Goal: Transaction & Acquisition: Purchase product/service

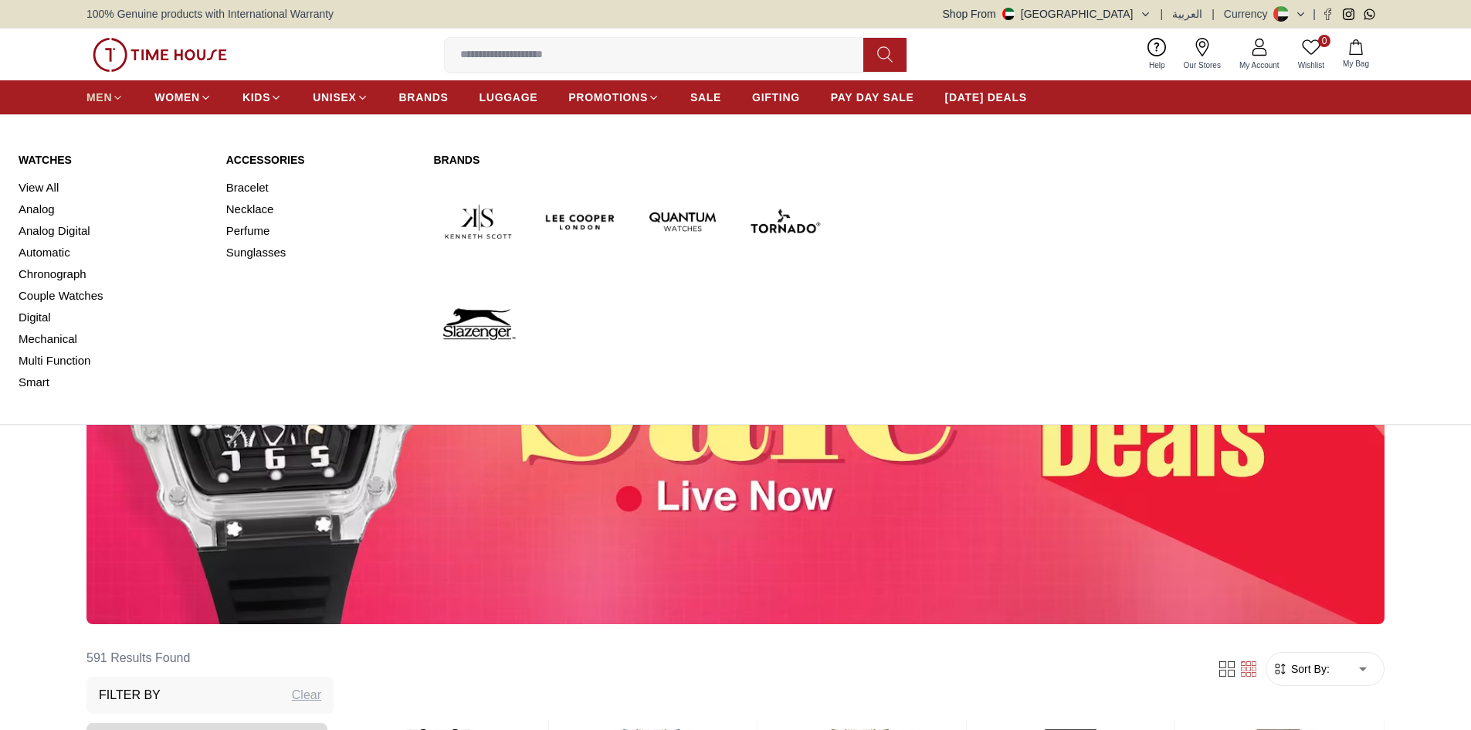
click at [110, 97] on span "MEN" at bounding box center [98, 97] width 25 height 15
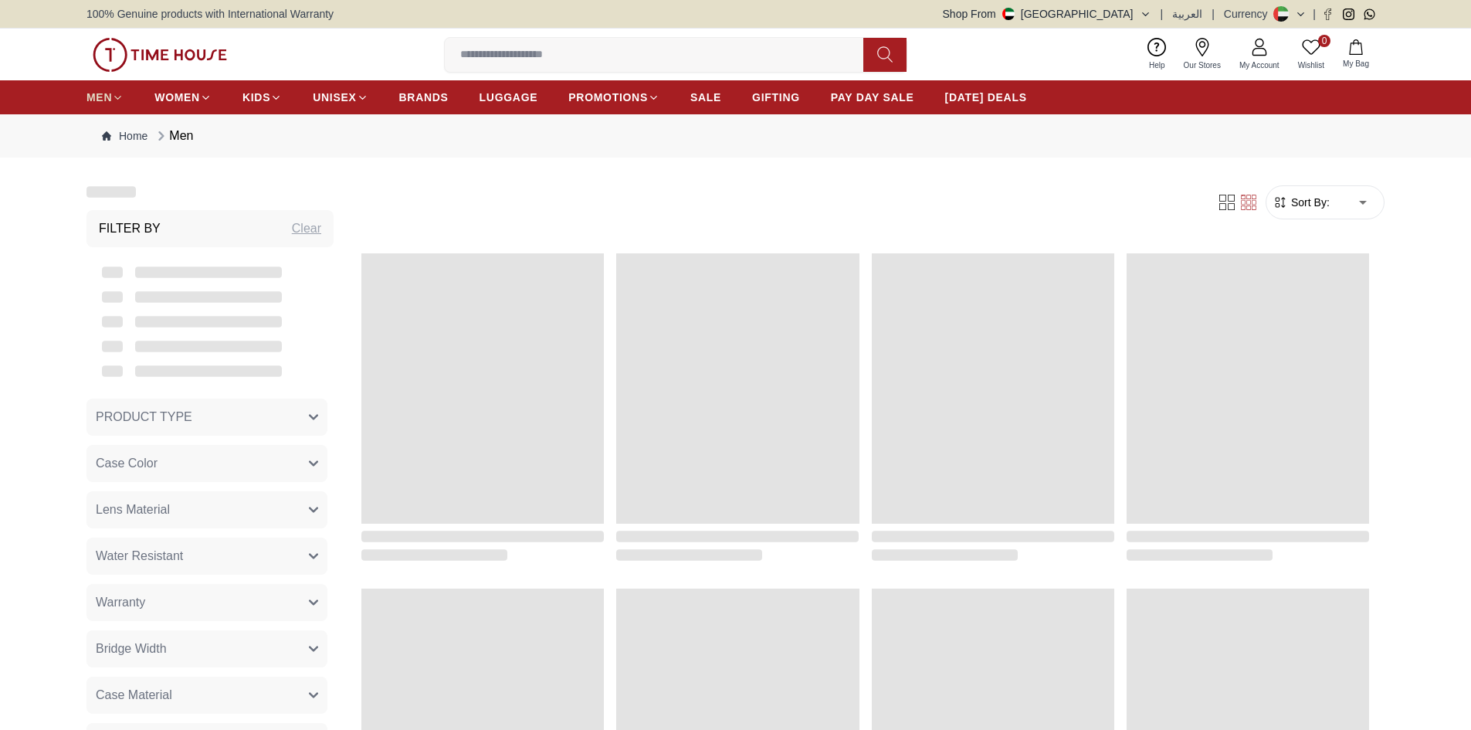
click at [110, 97] on span "MEN" at bounding box center [98, 97] width 25 height 15
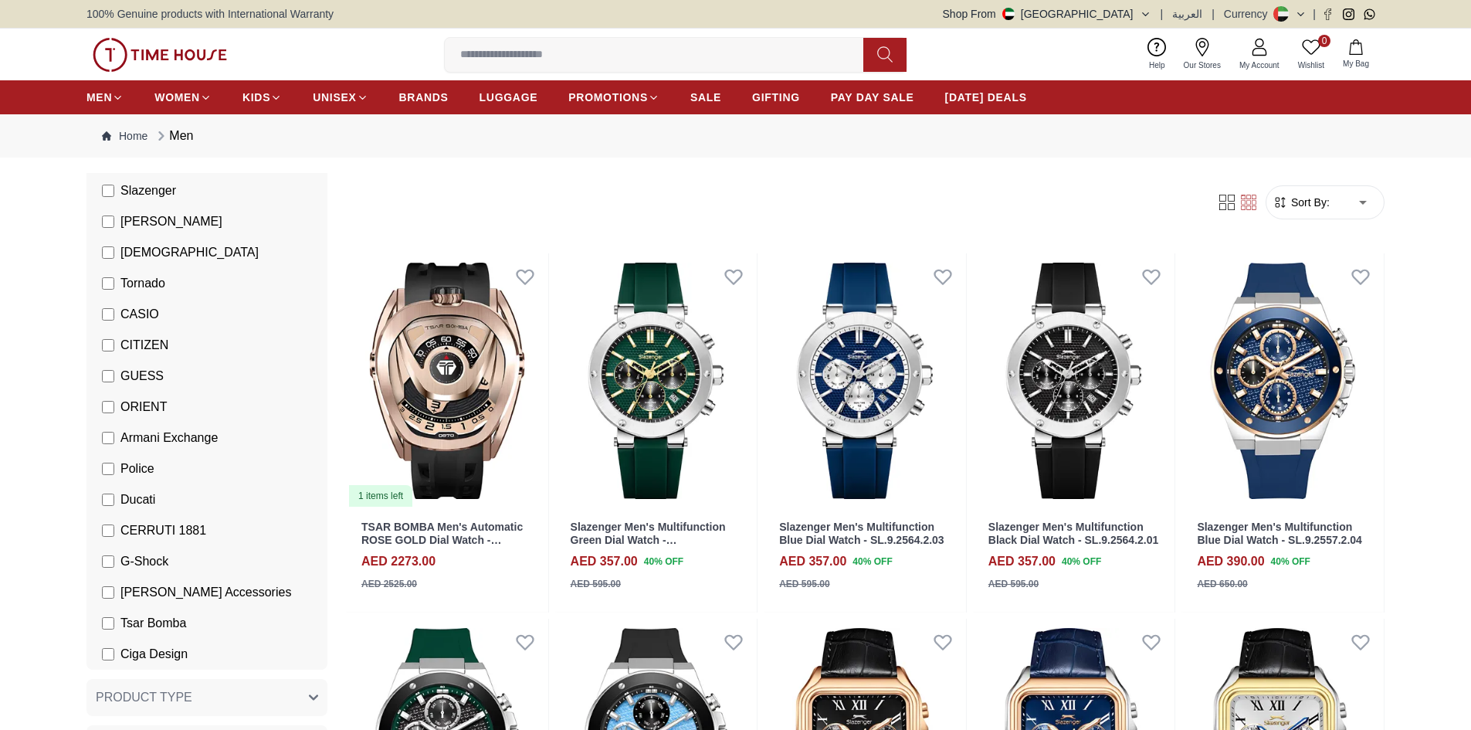
scroll to position [309, 0]
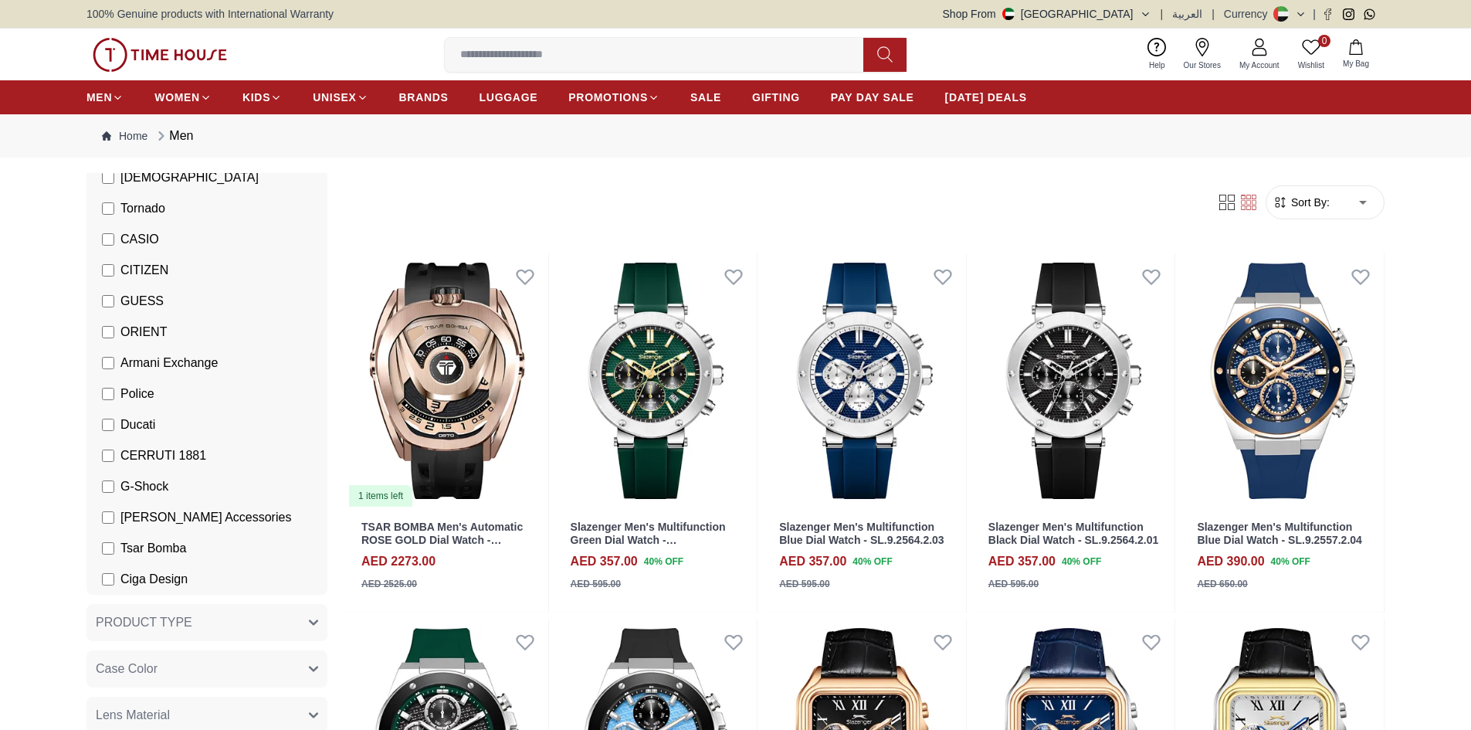
click at [144, 391] on span "Police" at bounding box center [137, 394] width 34 height 19
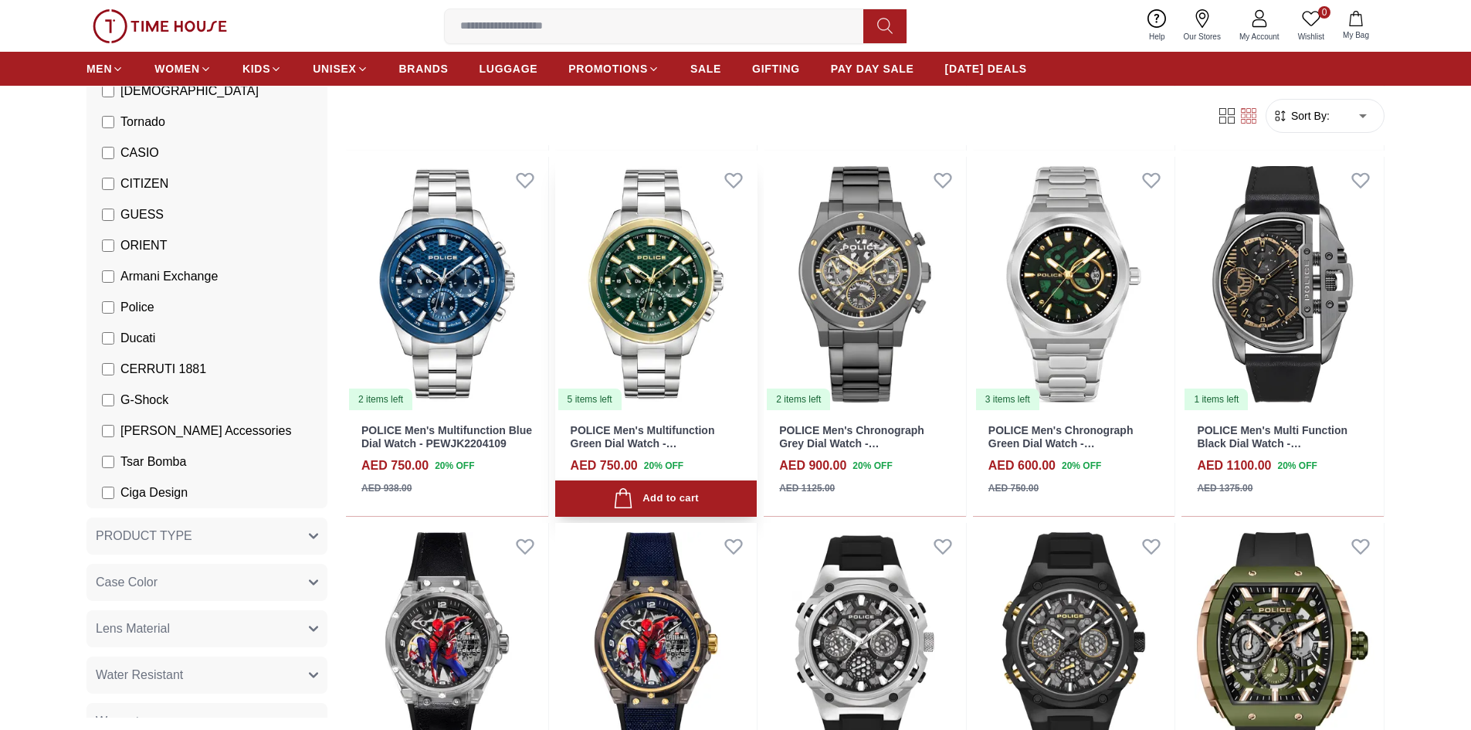
scroll to position [463, 0]
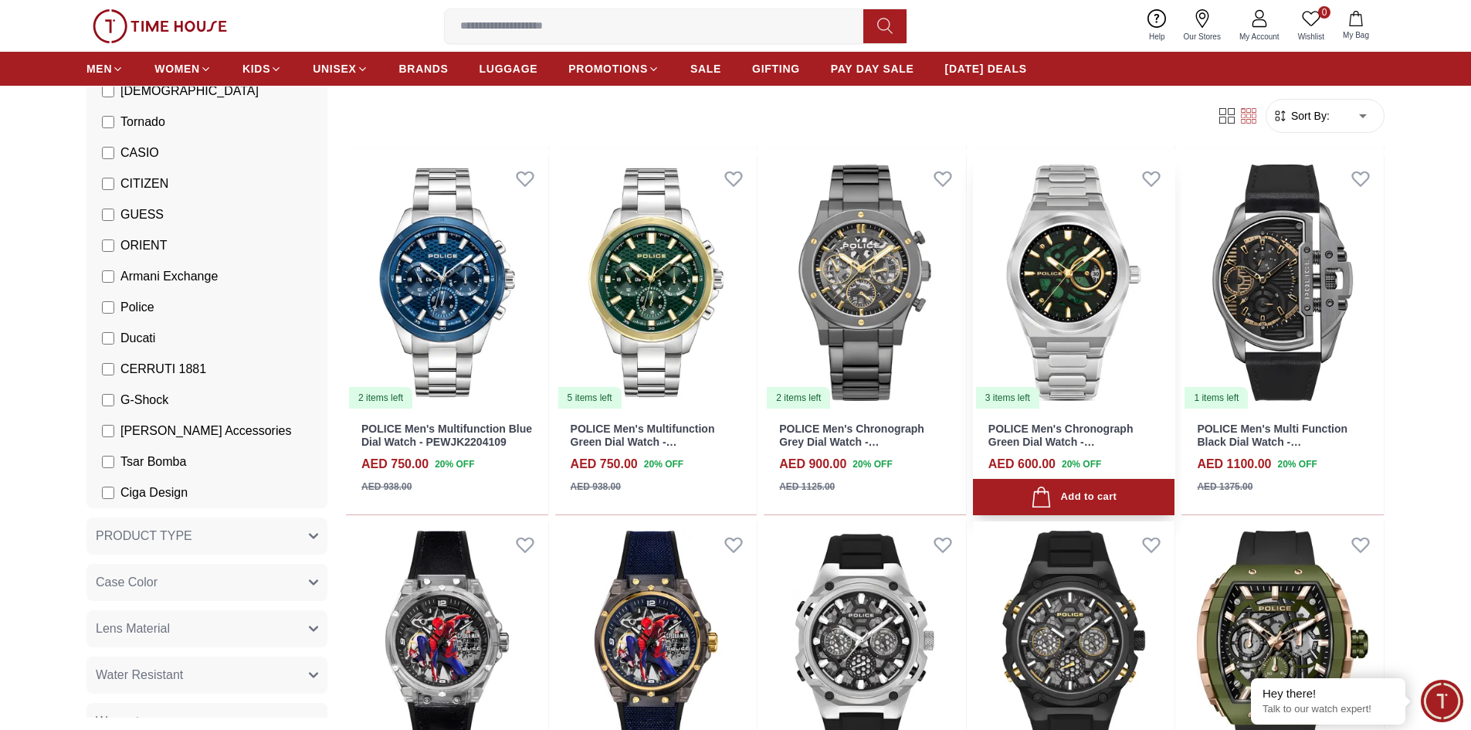
click at [1073, 328] on img at bounding box center [1074, 282] width 202 height 255
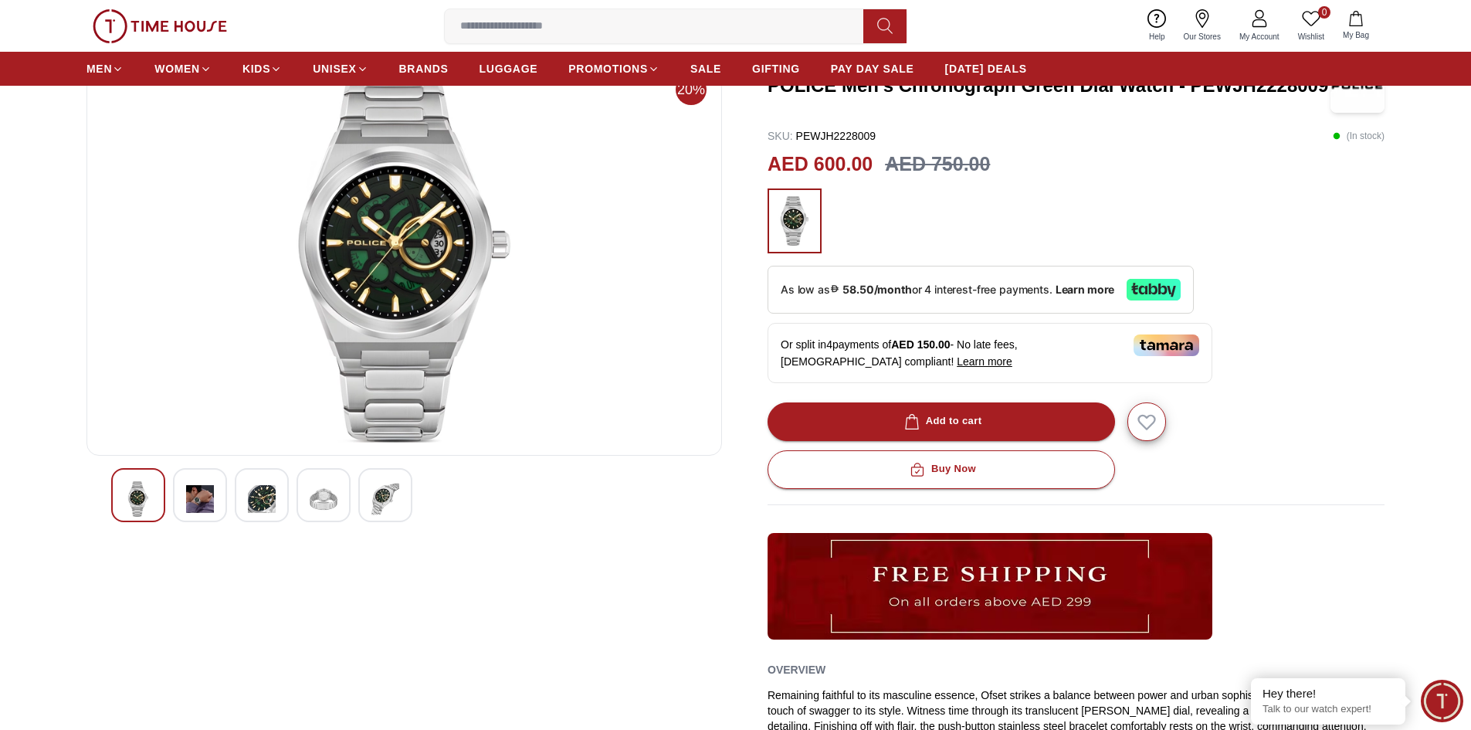
scroll to position [77, 0]
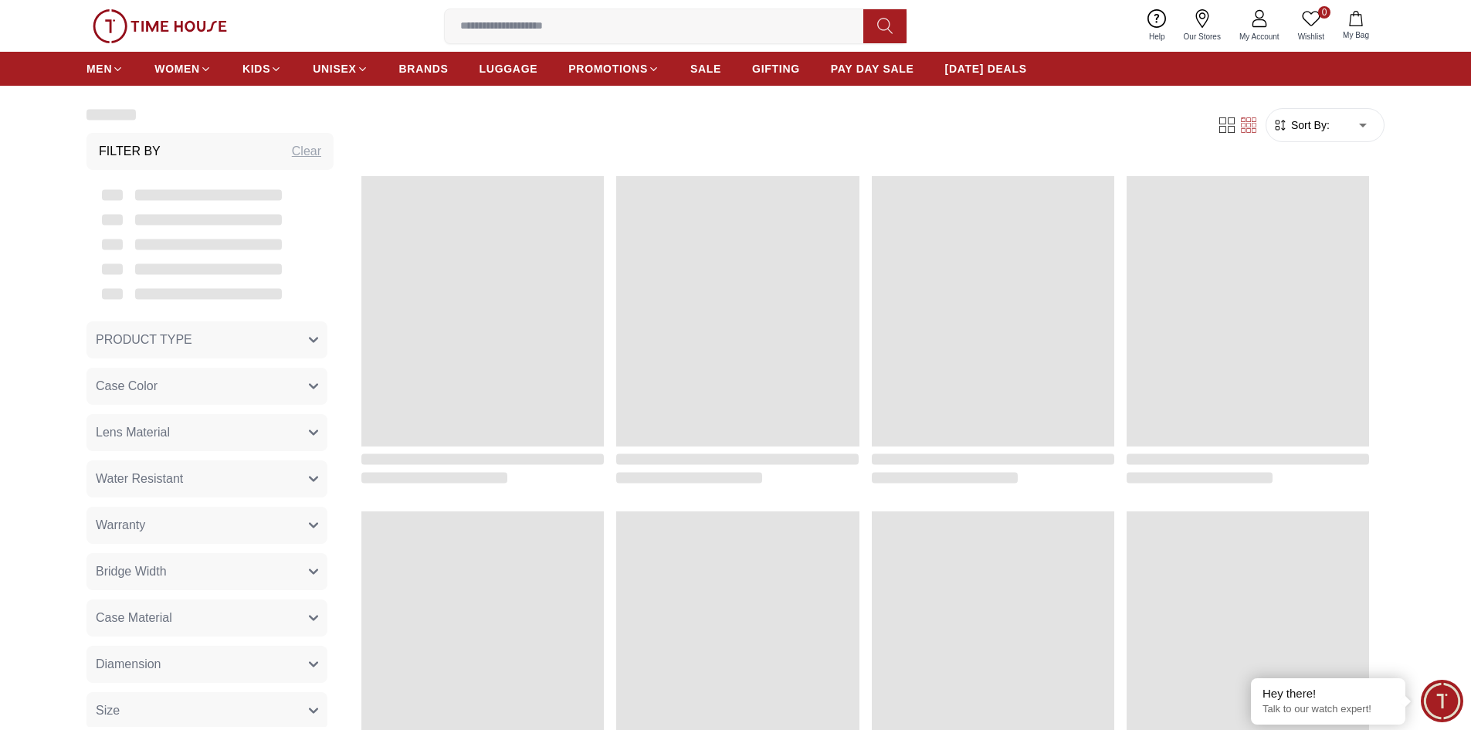
scroll to position [463, 0]
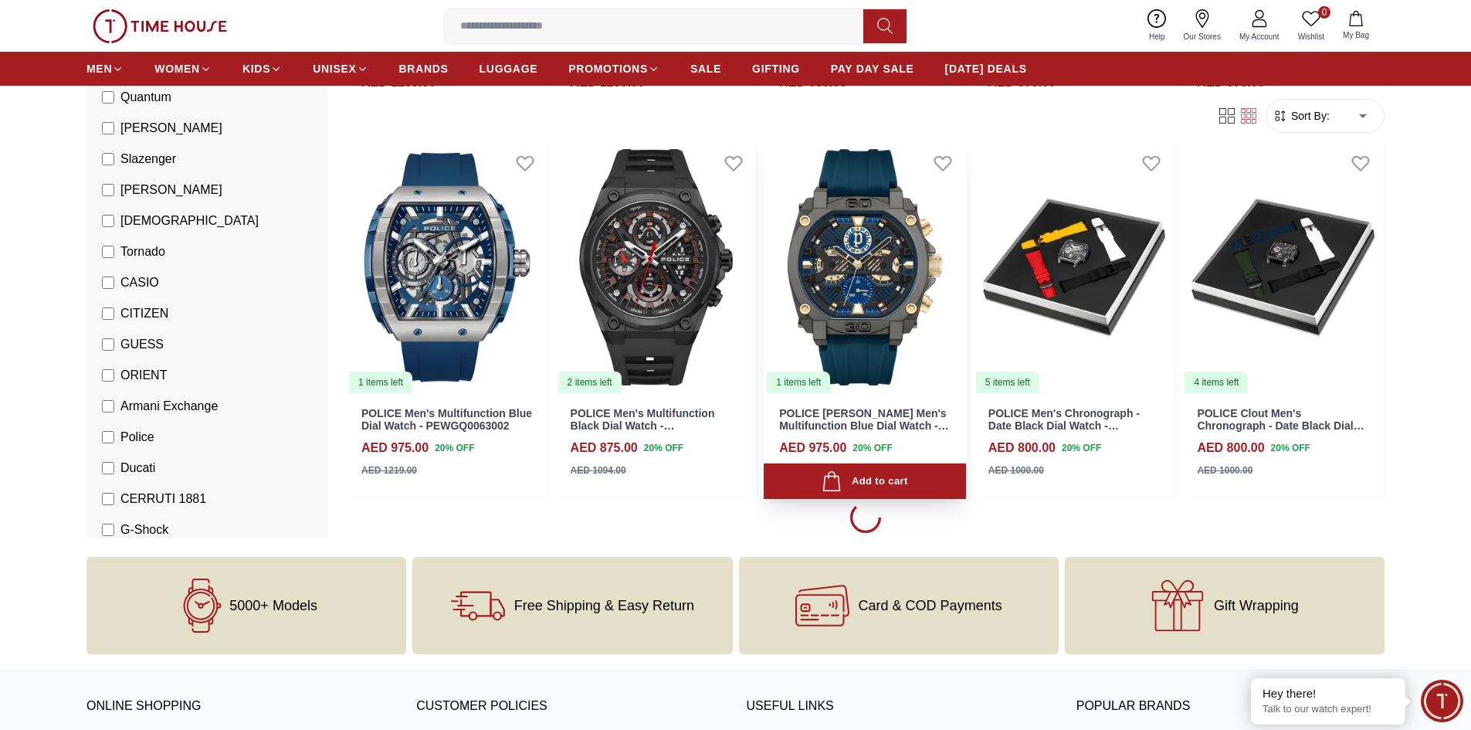
scroll to position [1235, 0]
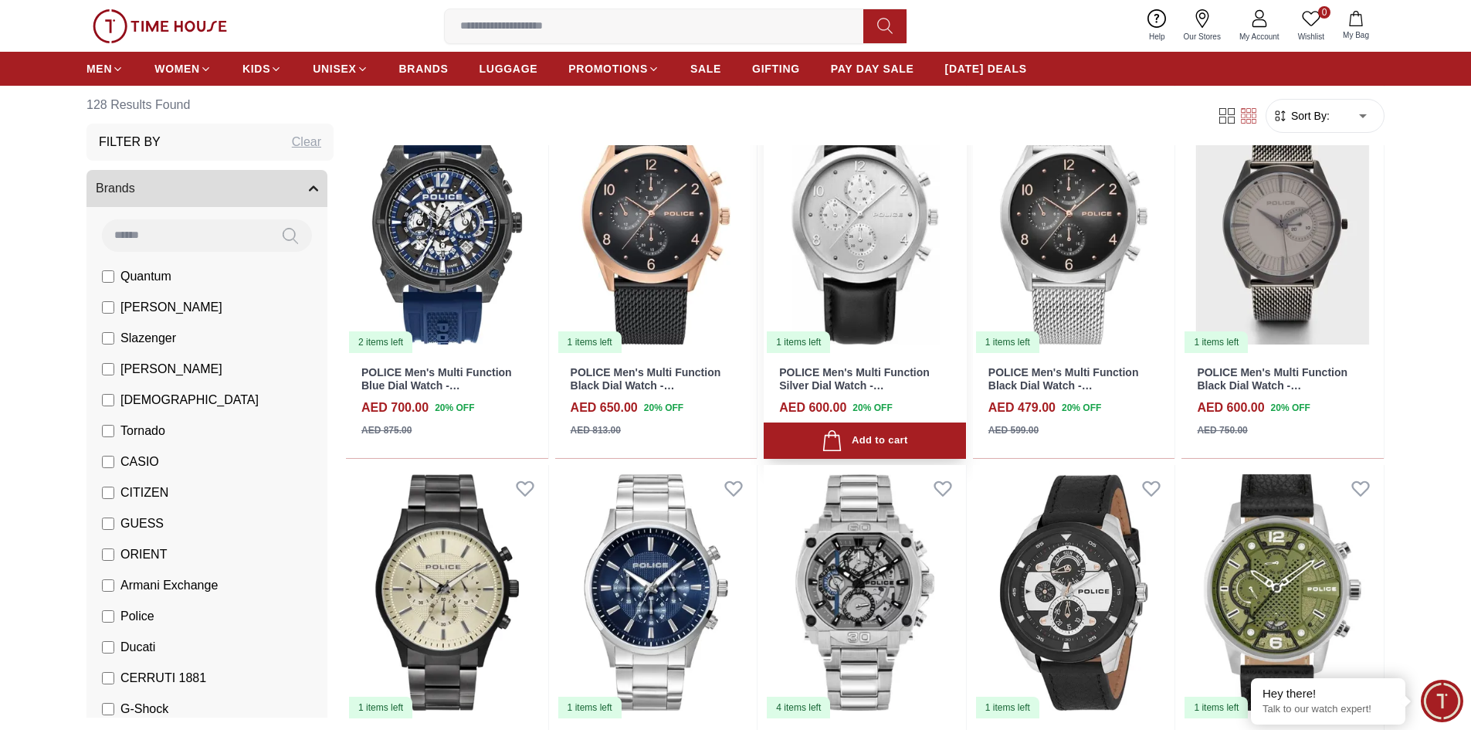
scroll to position [3089, 0]
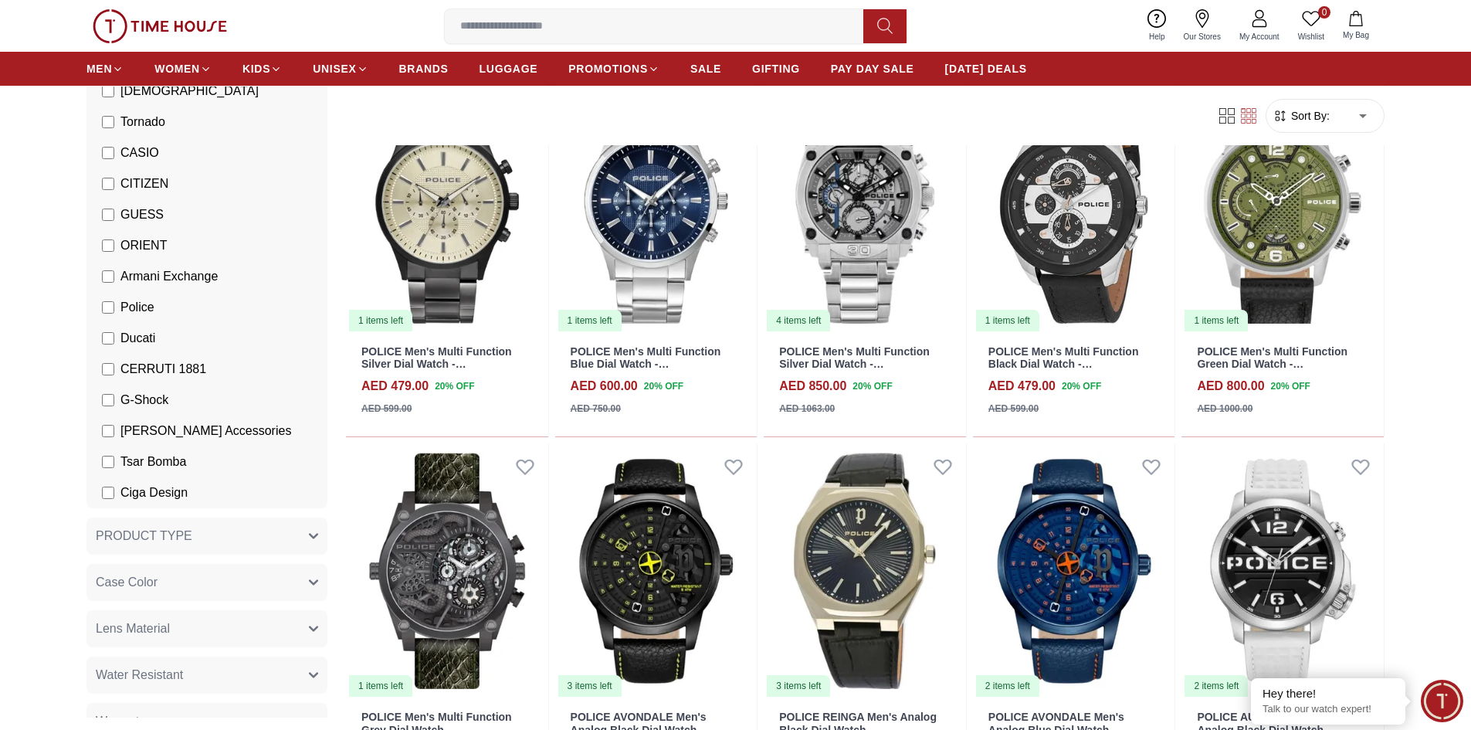
scroll to position [3320, 0]
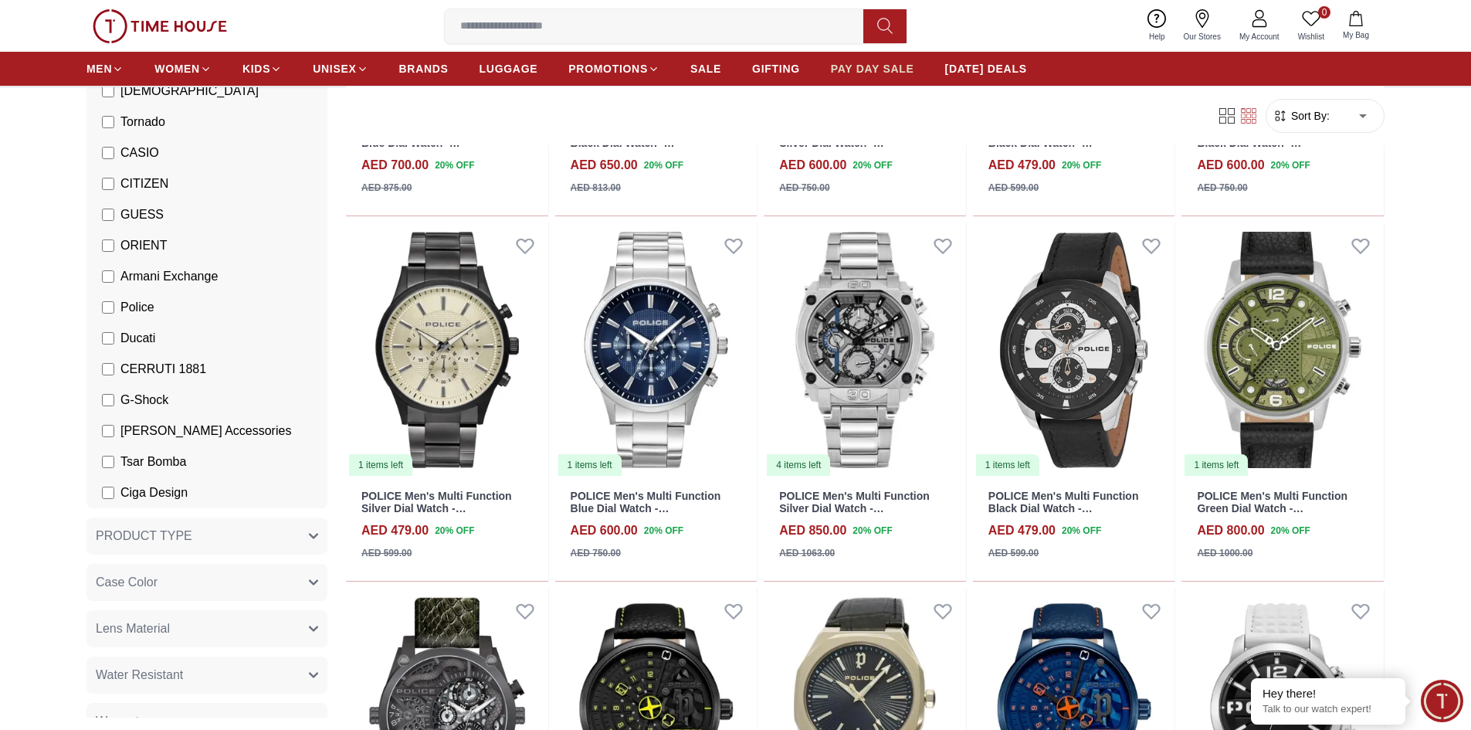
click at [871, 71] on span "PAY DAY SALE" at bounding box center [872, 68] width 83 height 15
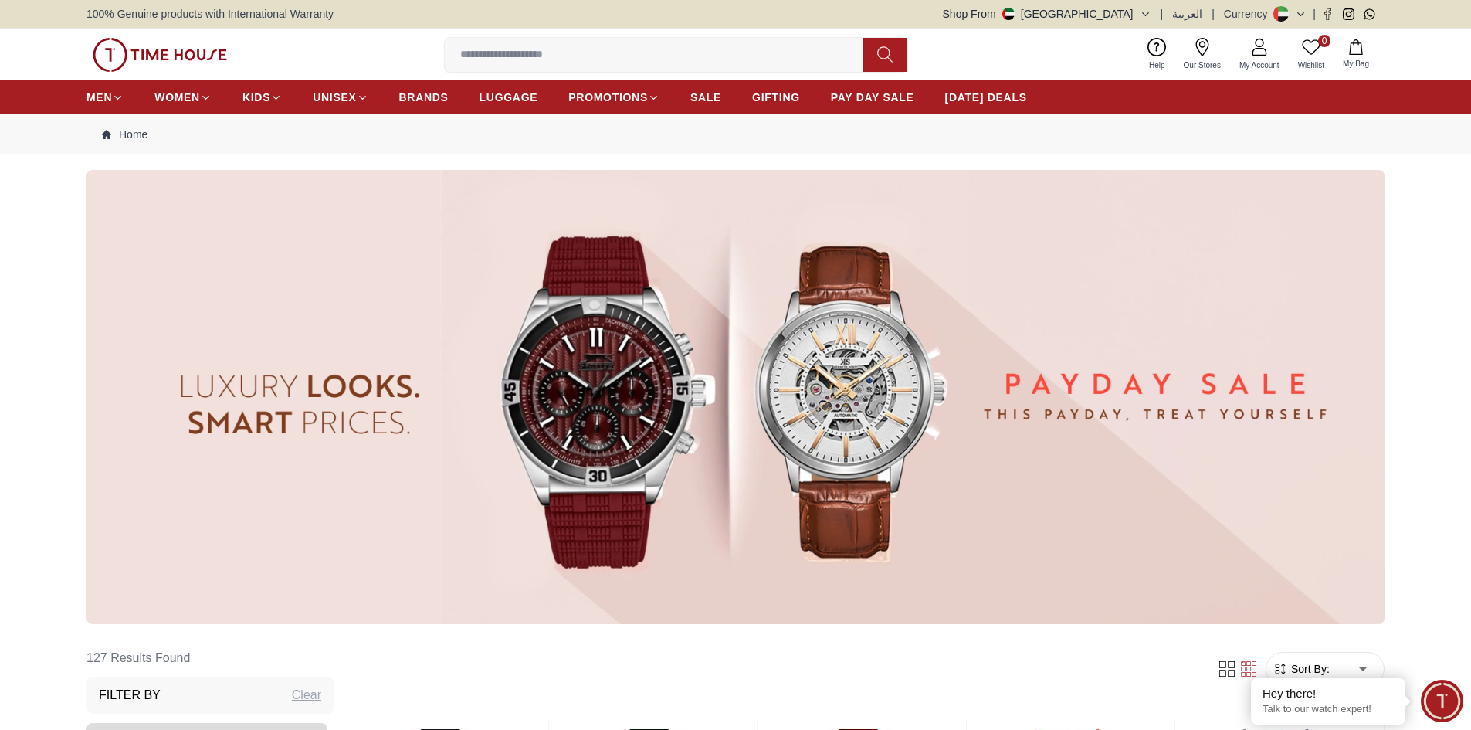
click at [867, 398] on img at bounding box center [735, 397] width 1298 height 454
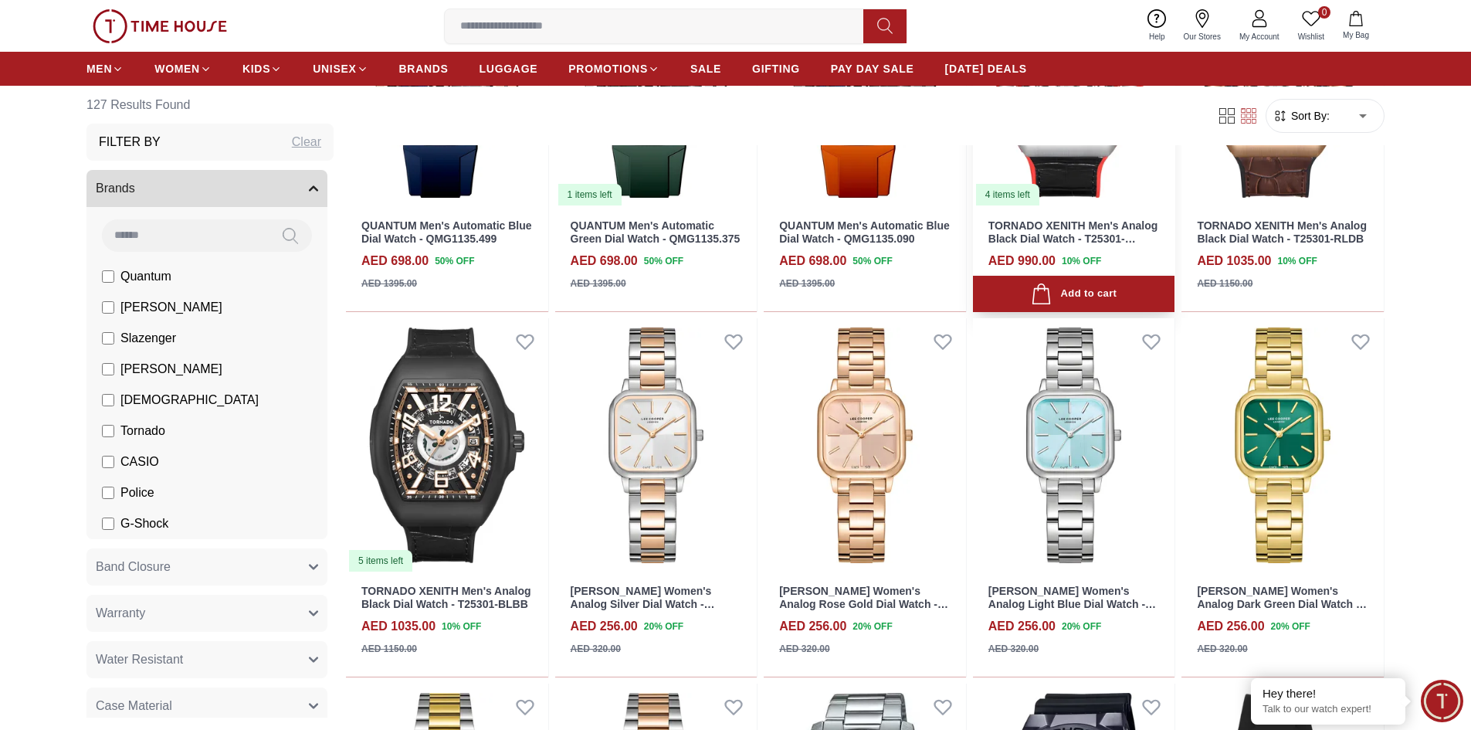
scroll to position [772, 0]
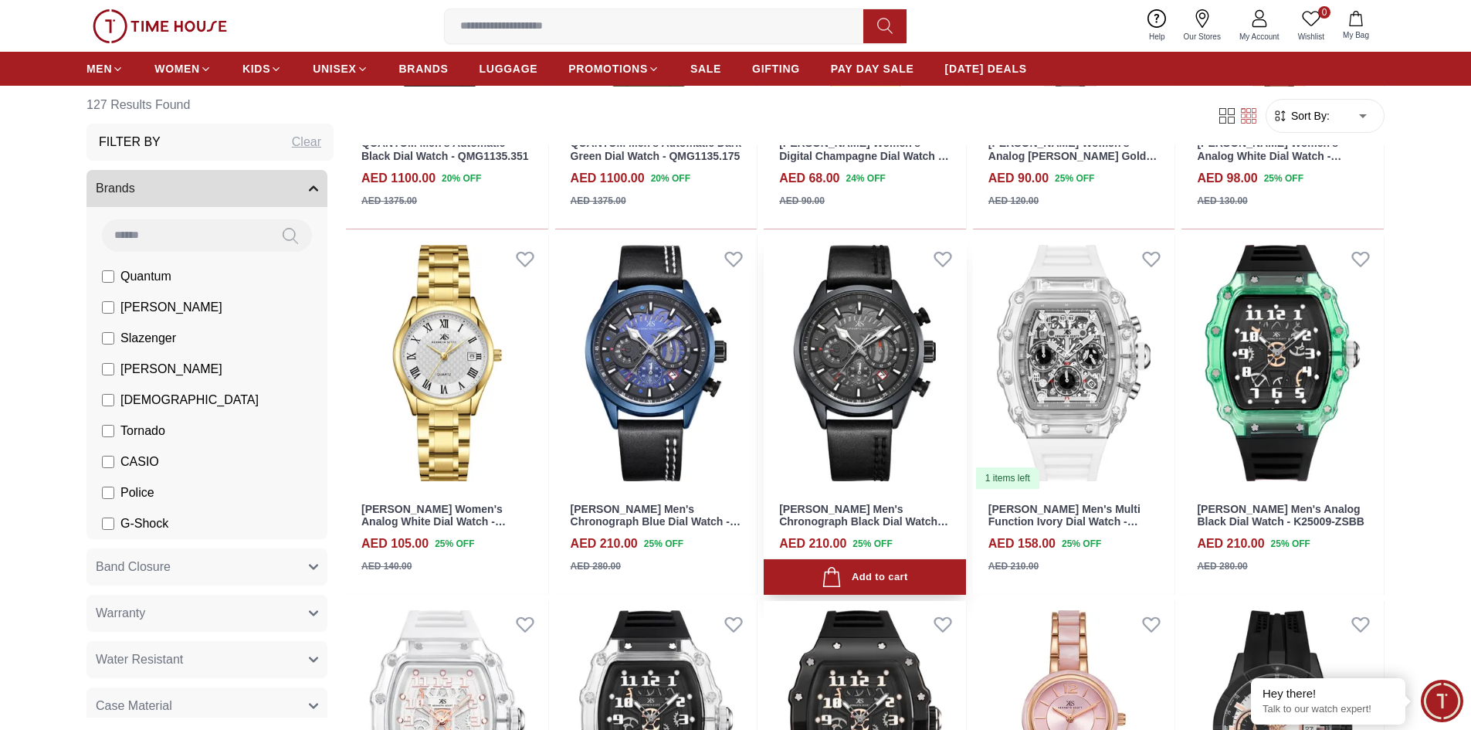
scroll to position [2316, 0]
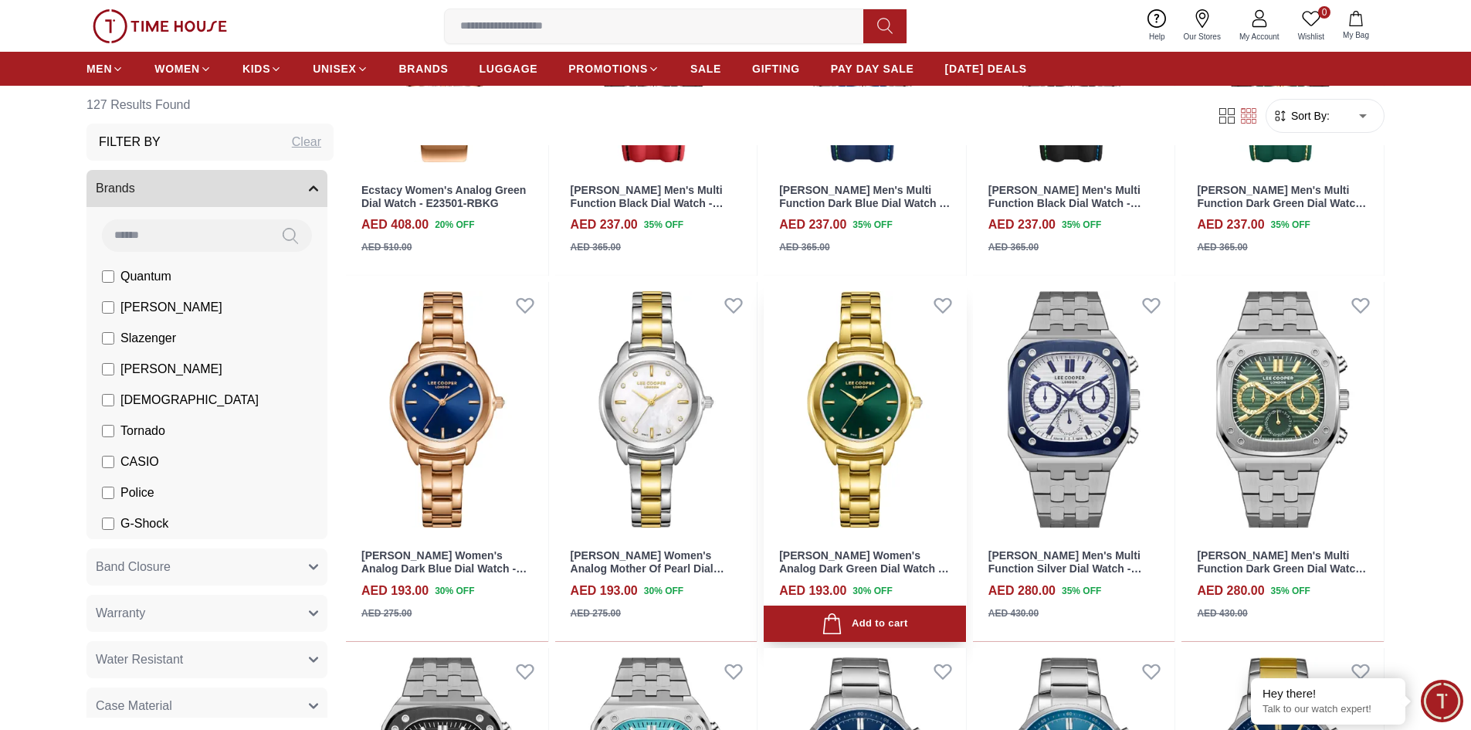
scroll to position [4167, 0]
